Goal: Use online tool/utility: Utilize a website feature to perform a specific function

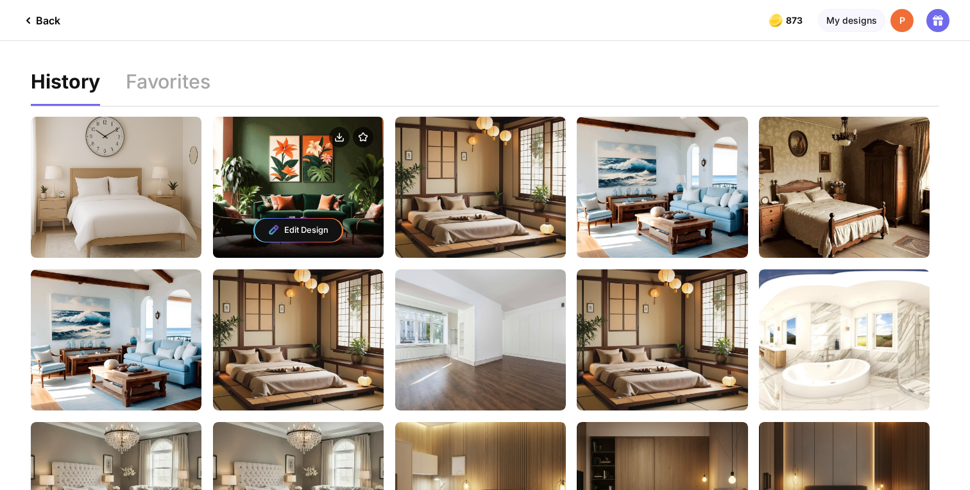
click at [272, 226] on img at bounding box center [273, 229] width 12 height 12
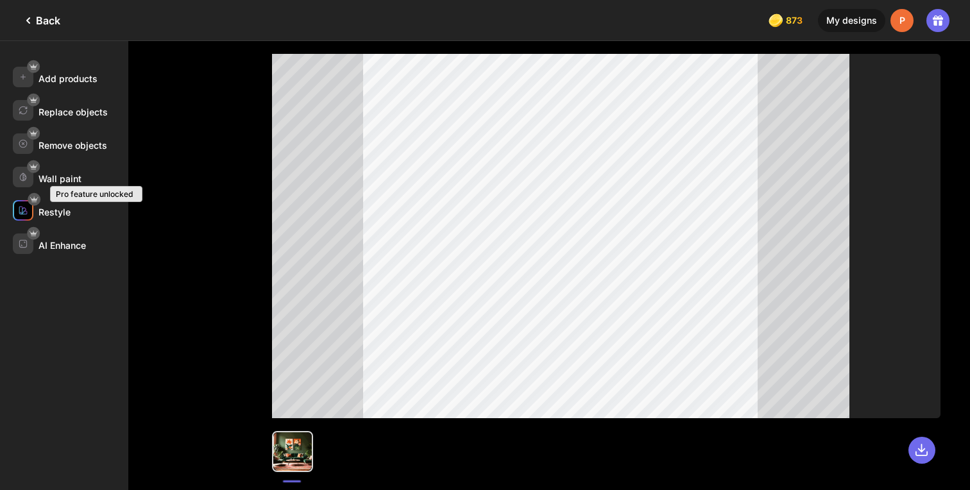
click at [37, 201] on icon at bounding box center [33, 199] width 9 height 9
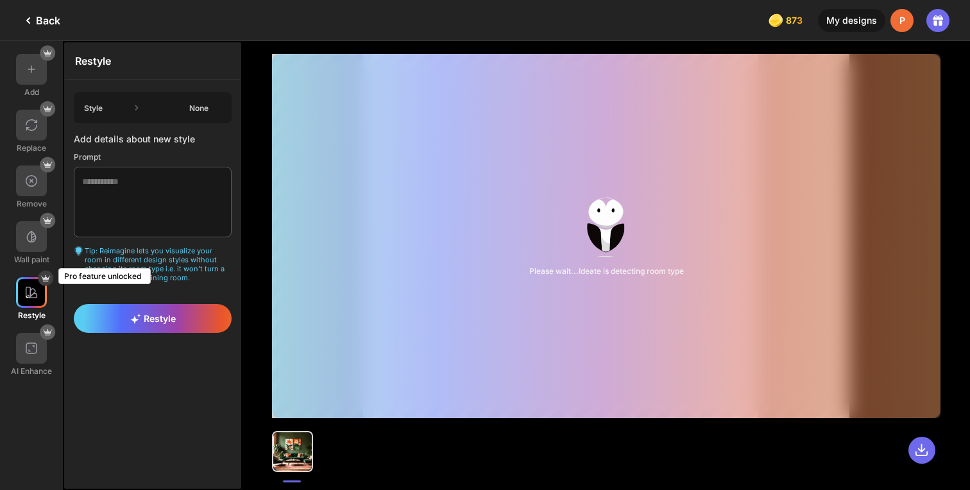
click at [154, 108] on div "Style None" at bounding box center [153, 107] width 158 height 31
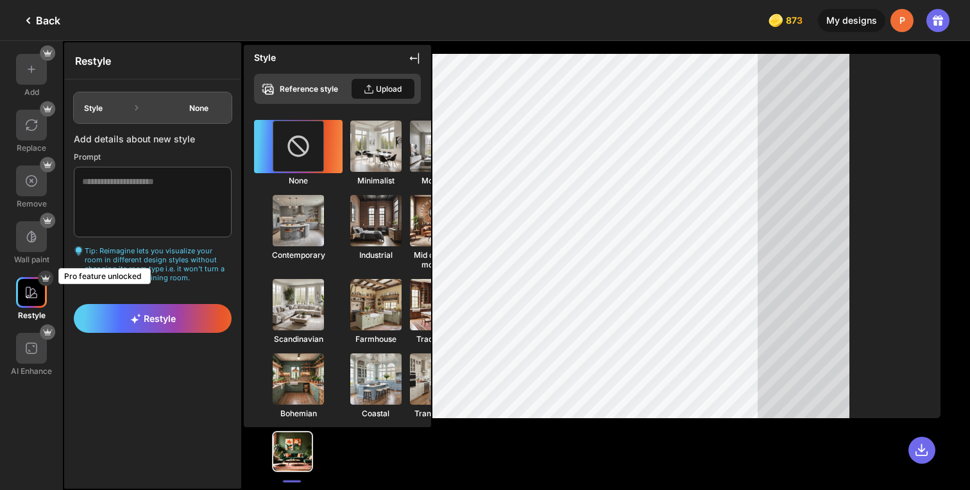
click at [285, 140] on icon at bounding box center [298, 146] width 26 height 26
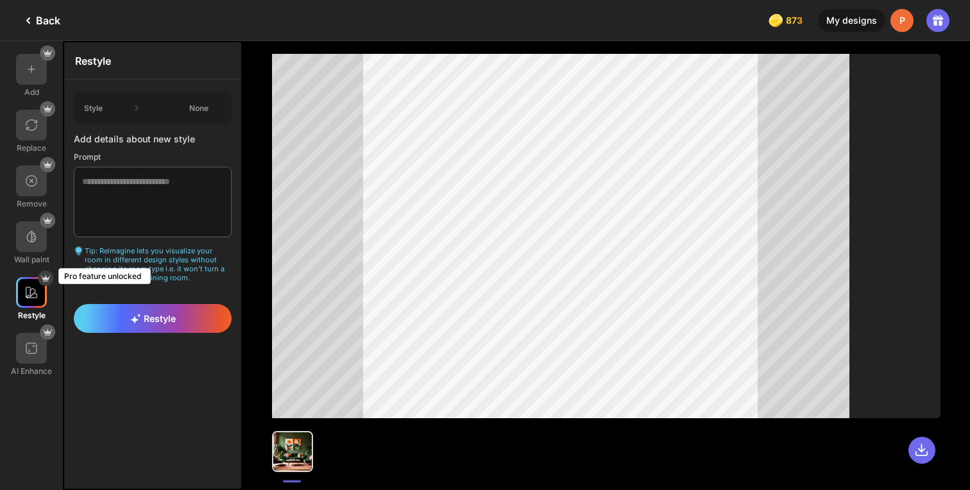
click at [196, 69] on div "Restyle" at bounding box center [153, 61] width 176 height 37
click at [144, 201] on textarea at bounding box center [153, 202] width 158 height 71
click at [167, 316] on span "Restyle" at bounding box center [153, 318] width 46 height 11
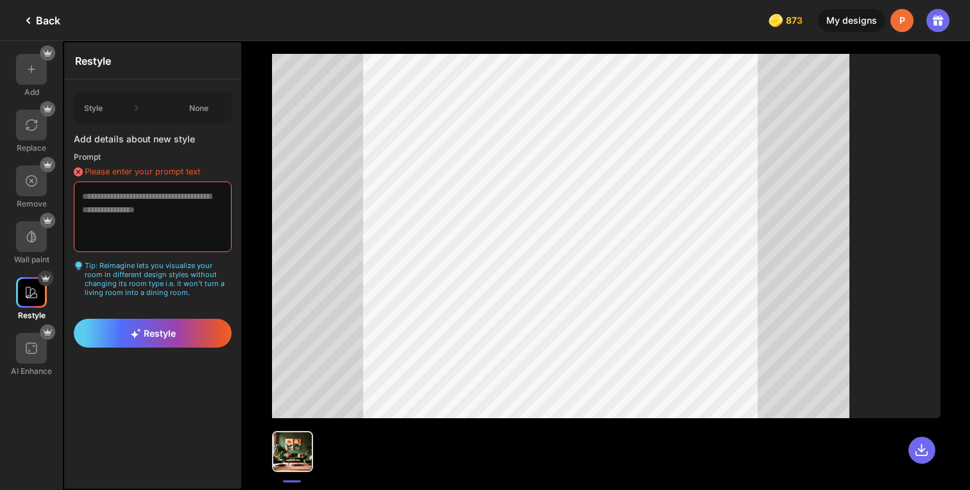
click at [132, 201] on textarea at bounding box center [153, 216] width 158 height 71
click at [205, 47] on div "Restyle" at bounding box center [153, 61] width 176 height 37
